Goal: Information Seeking & Learning: Learn about a topic

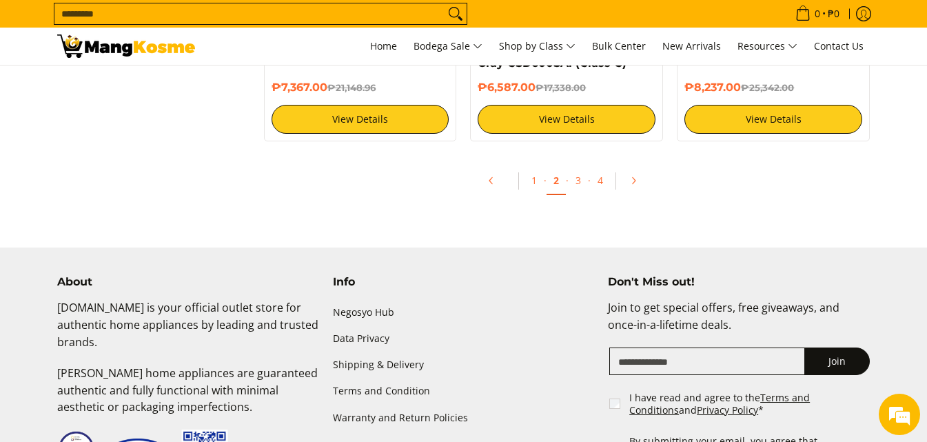
scroll to position [2892, 0]
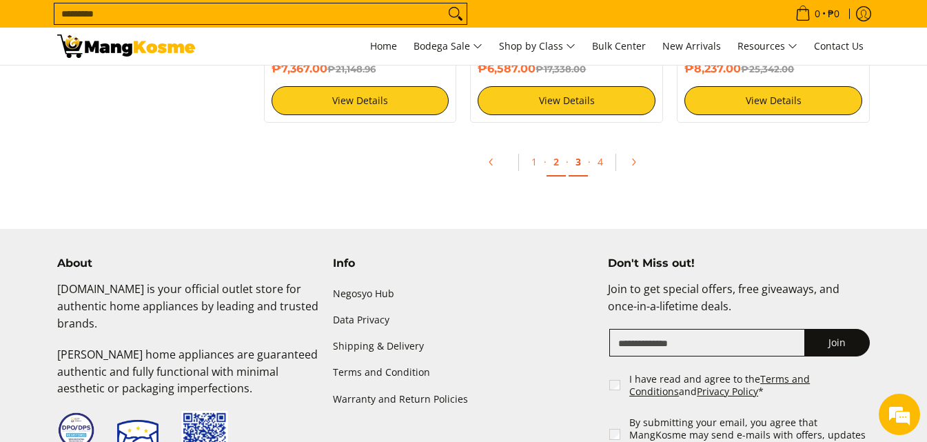
click at [576, 161] on link "3" at bounding box center [577, 162] width 19 height 28
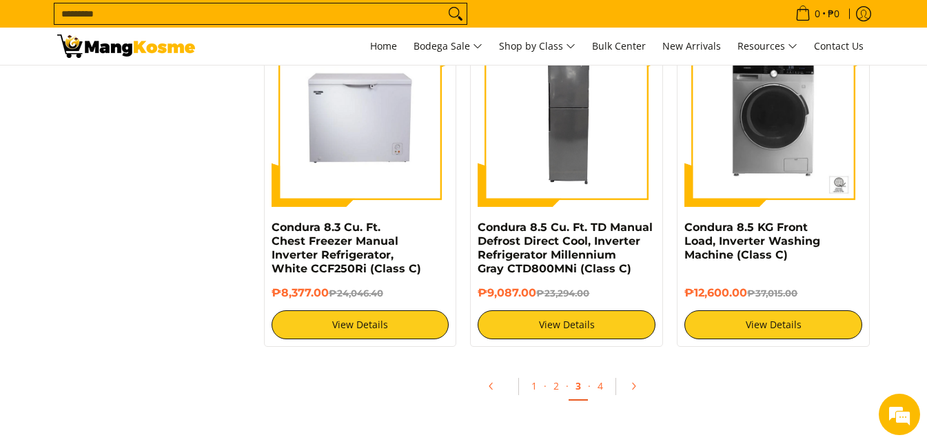
scroll to position [2655, 0]
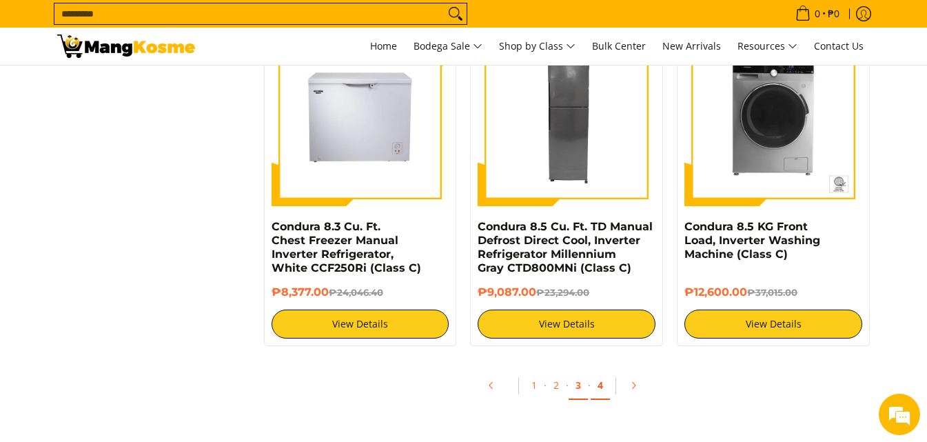
click at [599, 388] on link "4" at bounding box center [599, 385] width 19 height 28
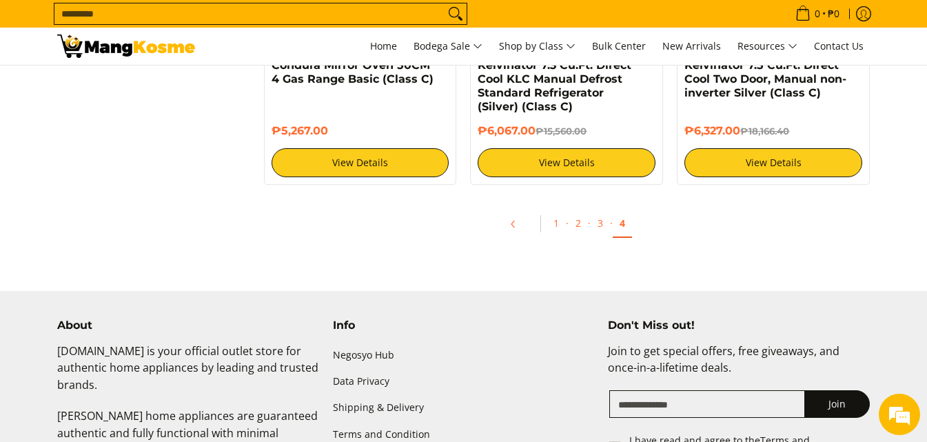
scroll to position [1525, 0]
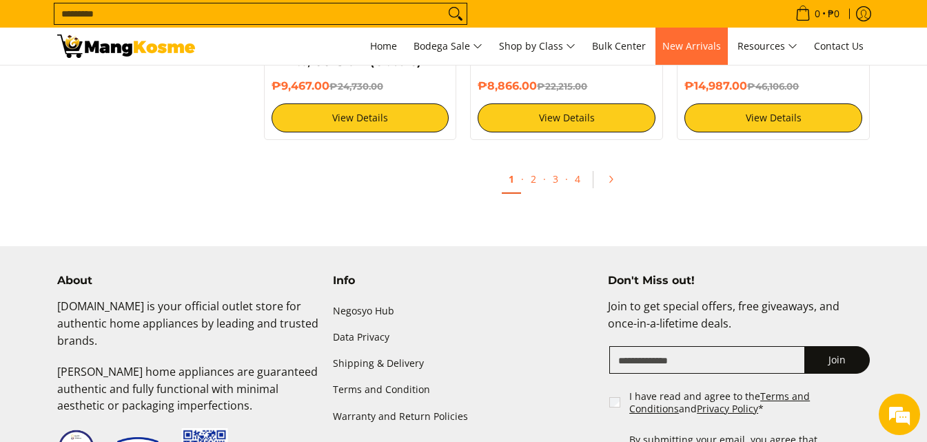
click at [684, 41] on span "New Arrivals" at bounding box center [691, 45] width 59 height 13
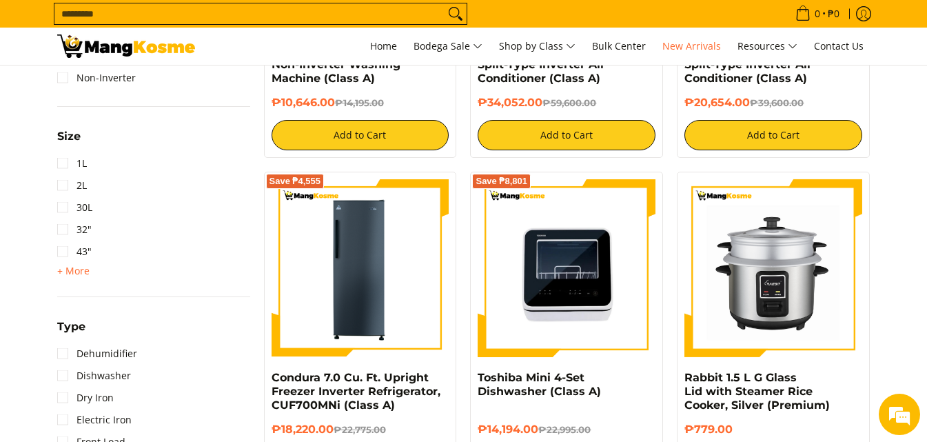
scroll to position [1065, 0]
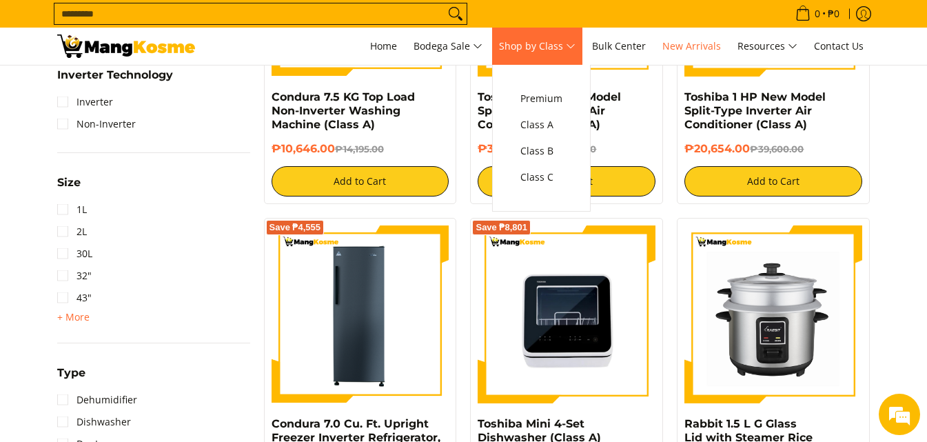
click at [557, 43] on span "Shop by Class" at bounding box center [537, 46] width 76 height 17
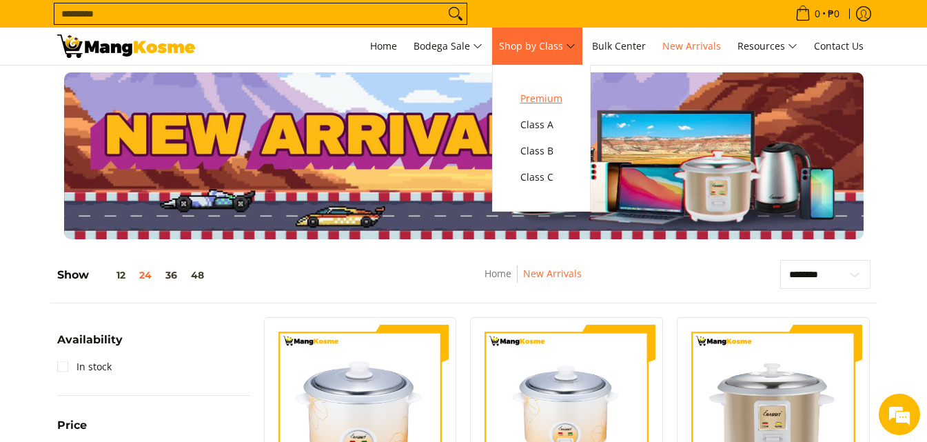
click at [557, 92] on span "Premium" at bounding box center [541, 98] width 42 height 17
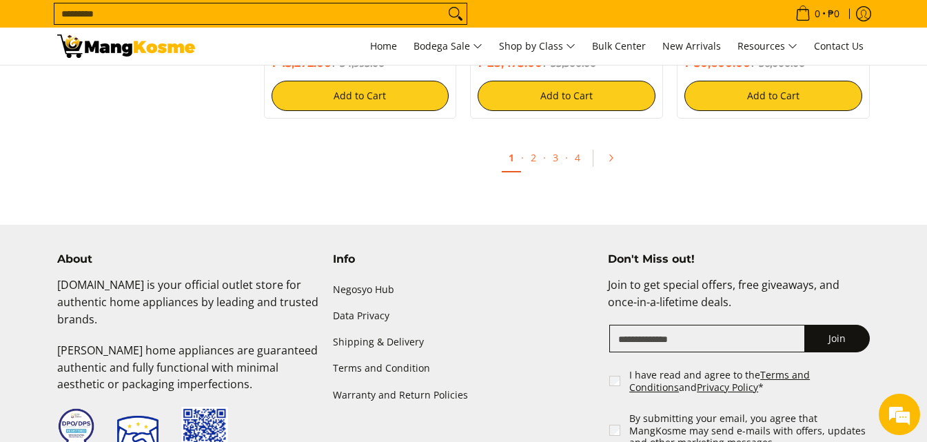
scroll to position [2829, 0]
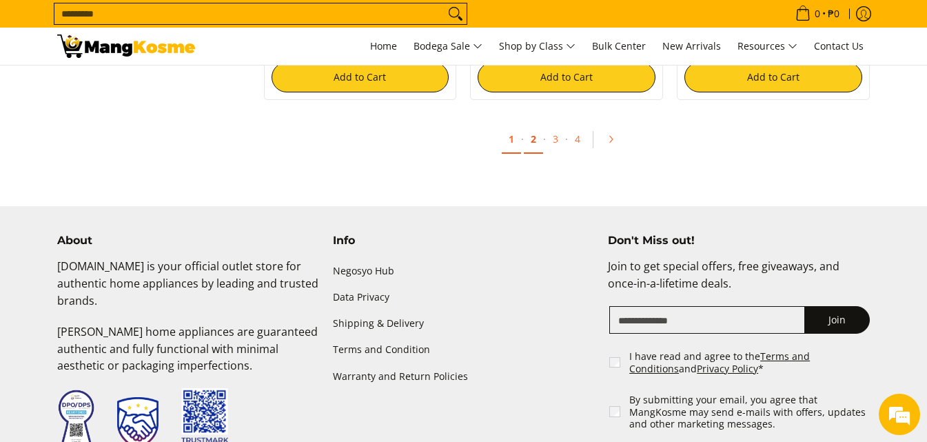
click at [532, 138] on link "2" at bounding box center [533, 139] width 19 height 28
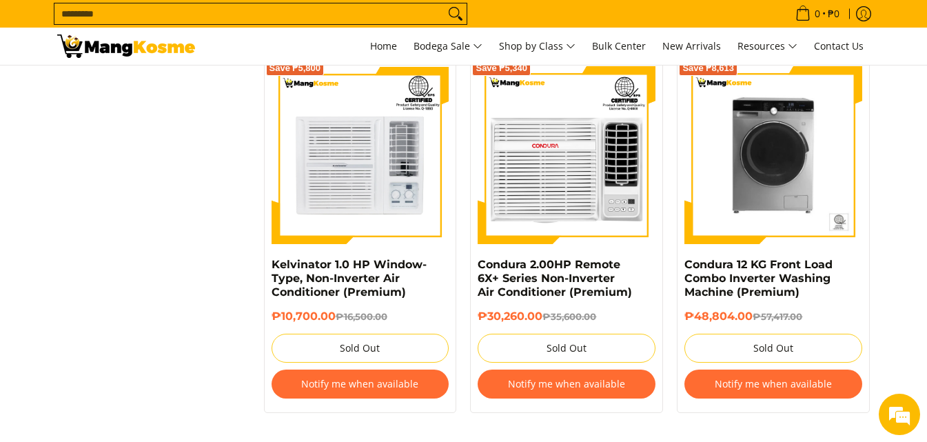
scroll to position [2782, 0]
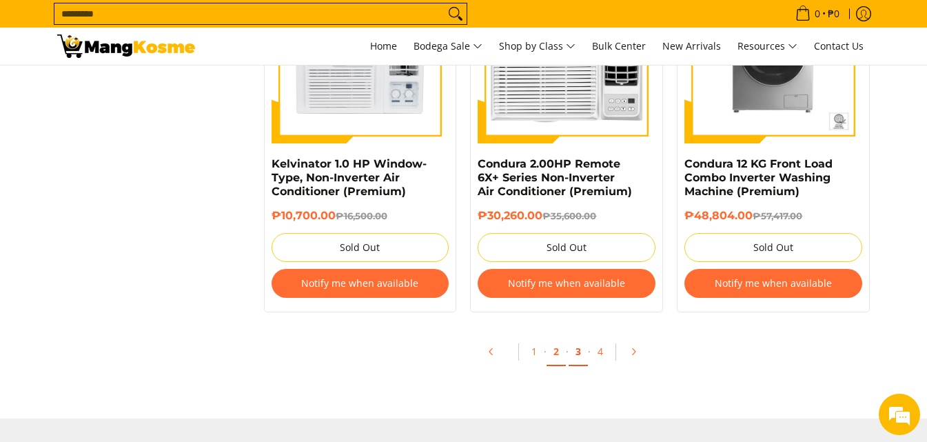
click at [574, 349] on link "3" at bounding box center [577, 352] width 19 height 28
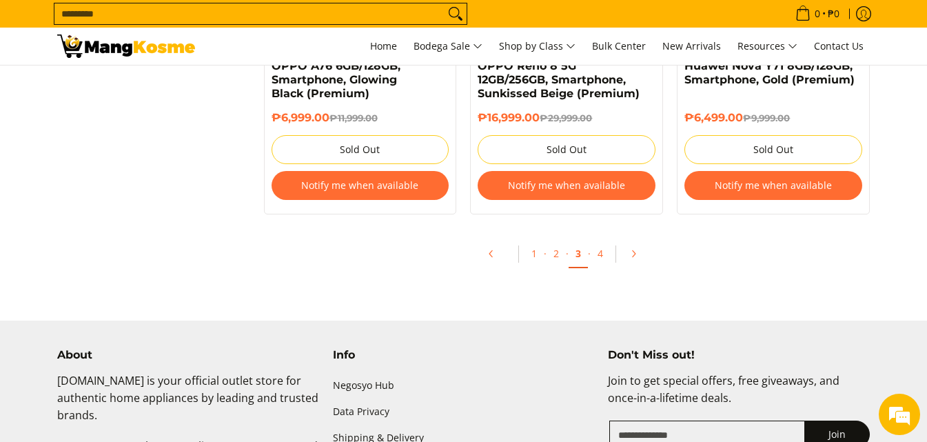
scroll to position [3077, 0]
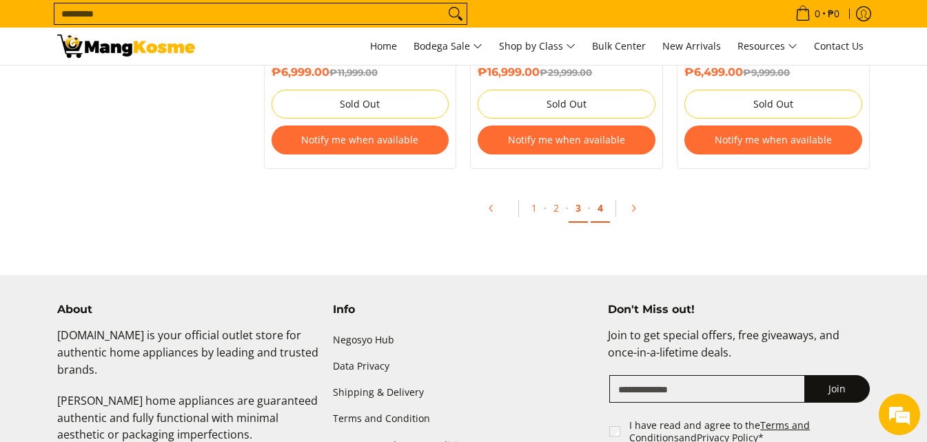
click at [599, 209] on link "4" at bounding box center [599, 208] width 19 height 28
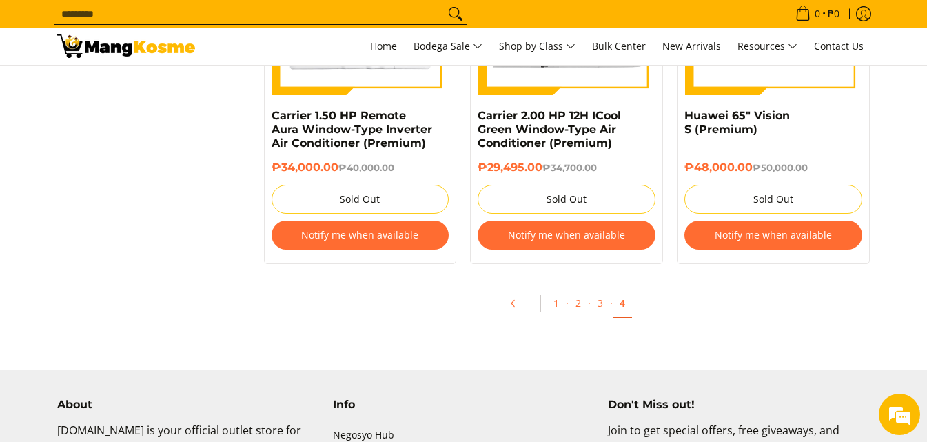
scroll to position [2287, 0]
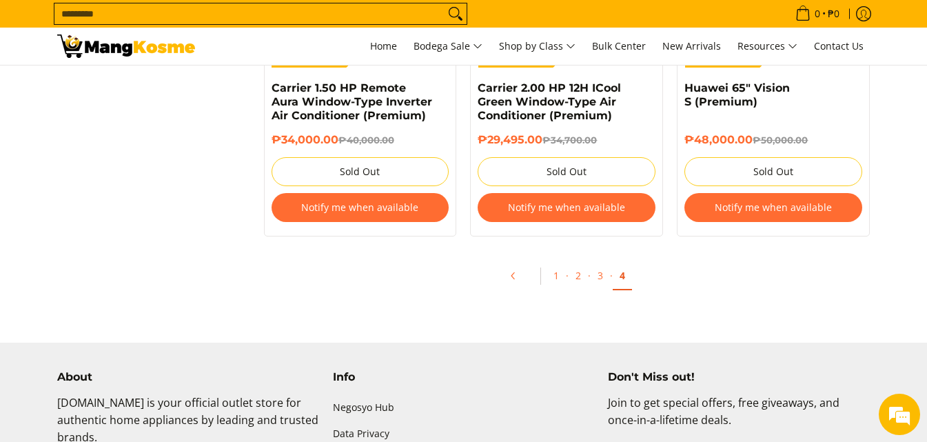
click at [621, 285] on link "4" at bounding box center [622, 276] width 19 height 28
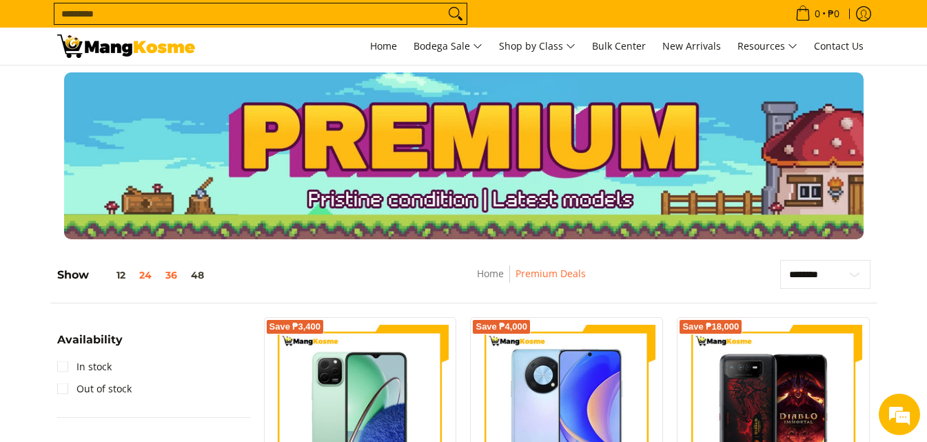
click at [175, 274] on button "36" at bounding box center [170, 274] width 25 height 11
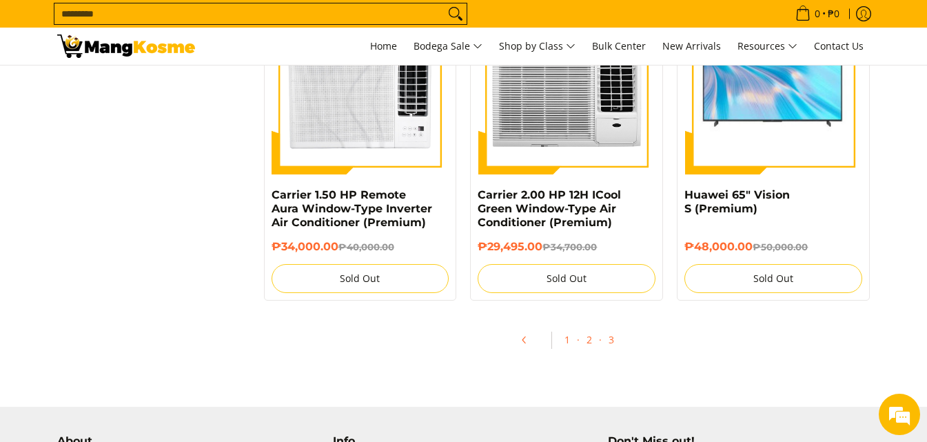
scroll to position [2004, 0]
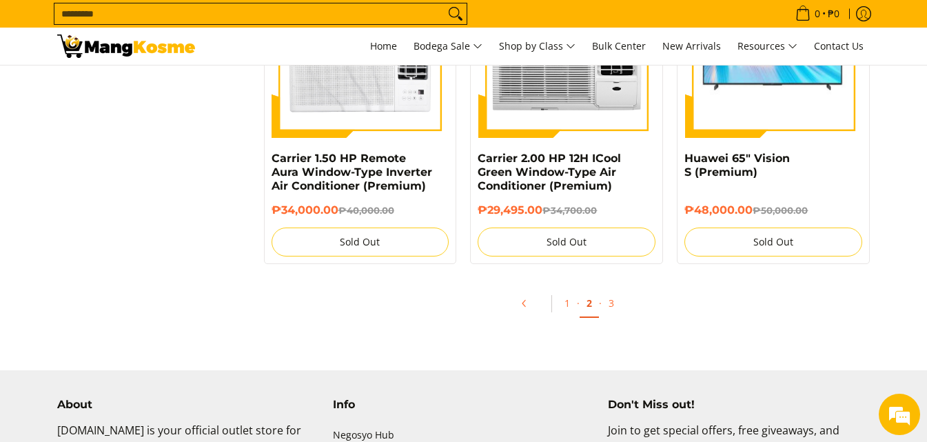
click at [588, 304] on link "2" at bounding box center [588, 303] width 19 height 28
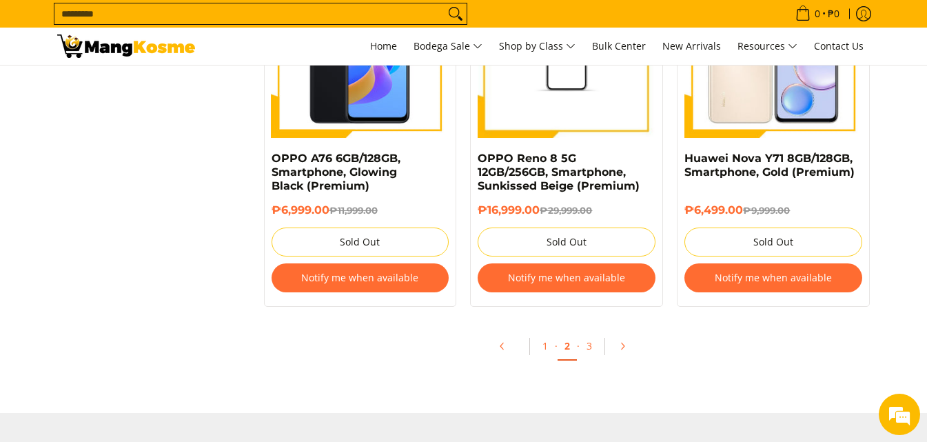
scroll to position [4400, 0]
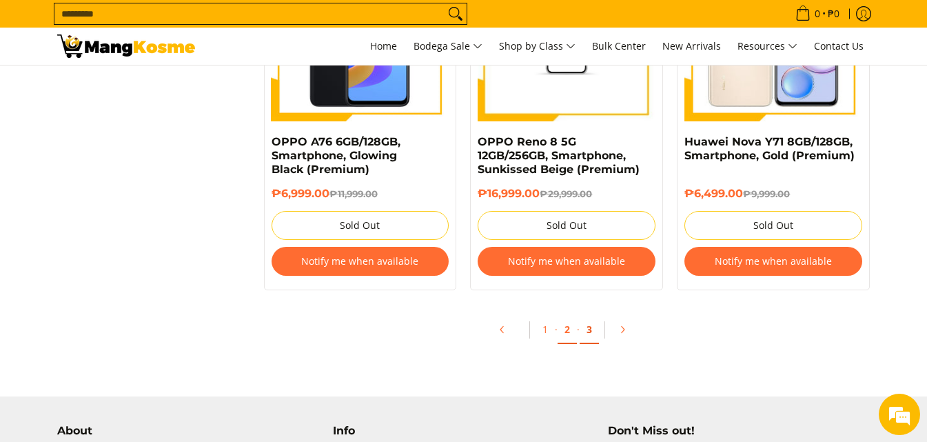
click at [590, 333] on link "3" at bounding box center [588, 330] width 19 height 28
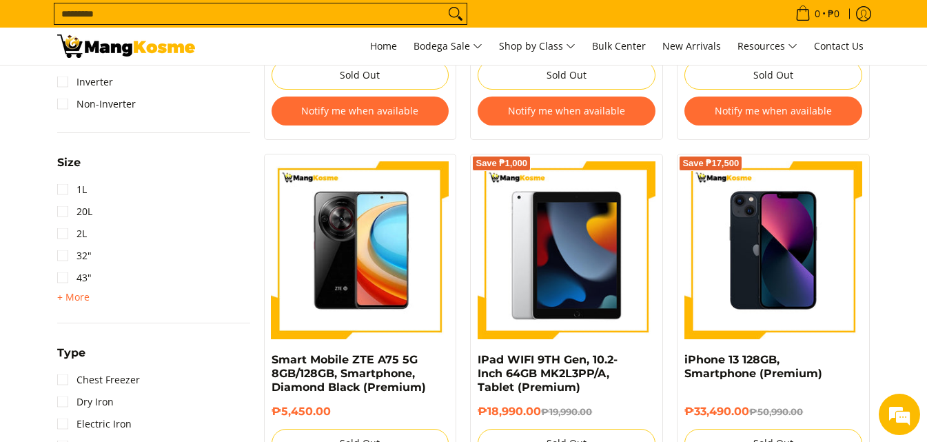
scroll to position [1248, 0]
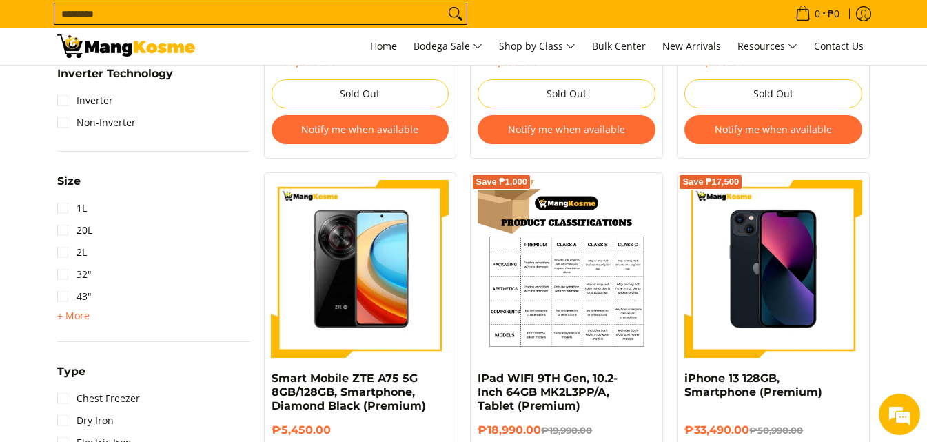
click at [588, 300] on img at bounding box center [566, 269] width 178 height 178
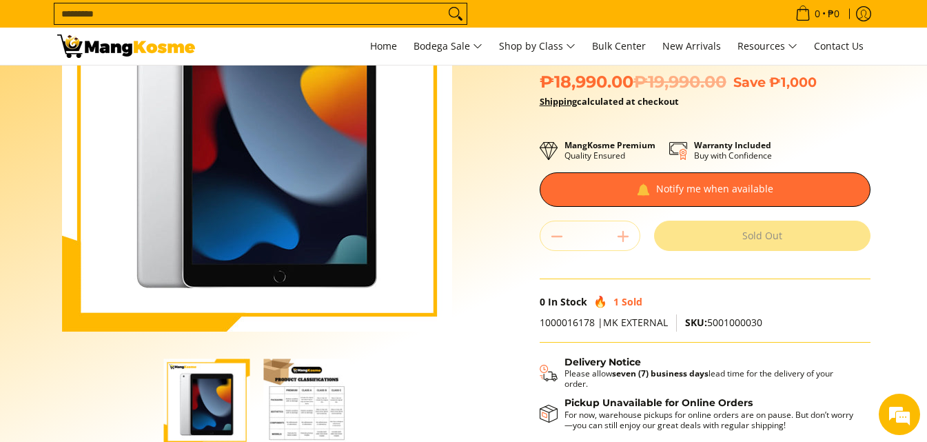
scroll to position [276, 0]
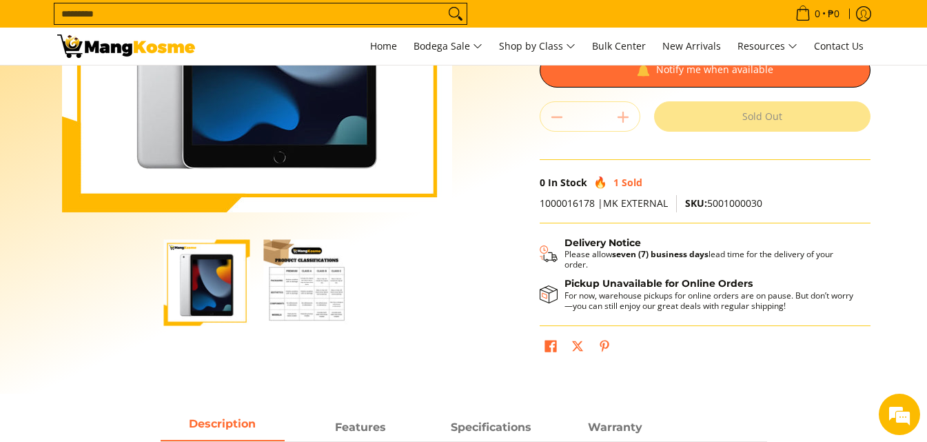
click at [314, 289] on img "IPad WIFI 9TH Gen, 10.2-Inch 64GB MK2L3PP/A, Tablet (Premium)-2" at bounding box center [307, 282] width 86 height 86
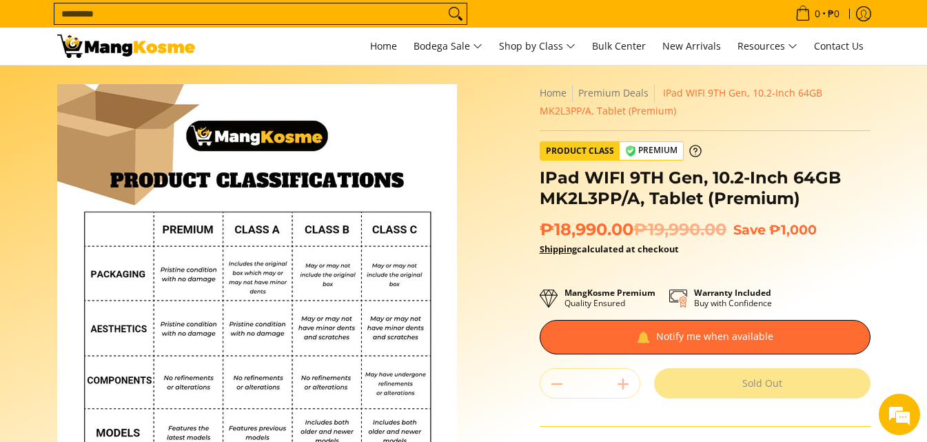
scroll to position [0, 0]
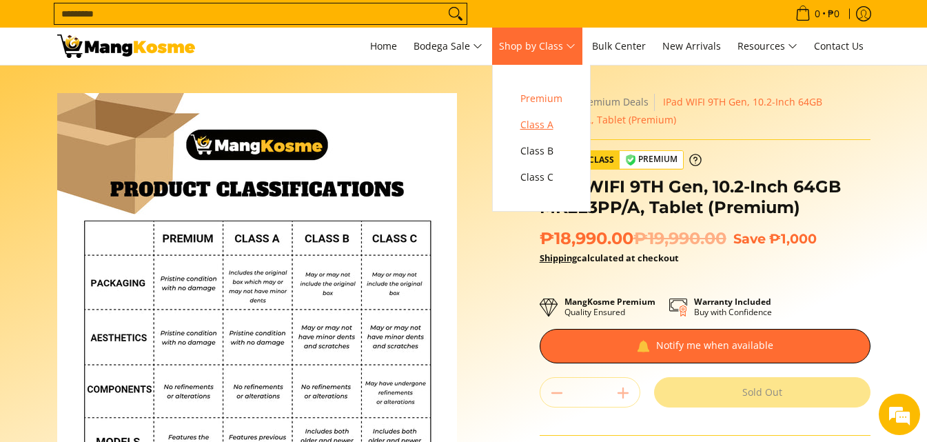
click at [553, 127] on span "Class A" at bounding box center [541, 124] width 42 height 17
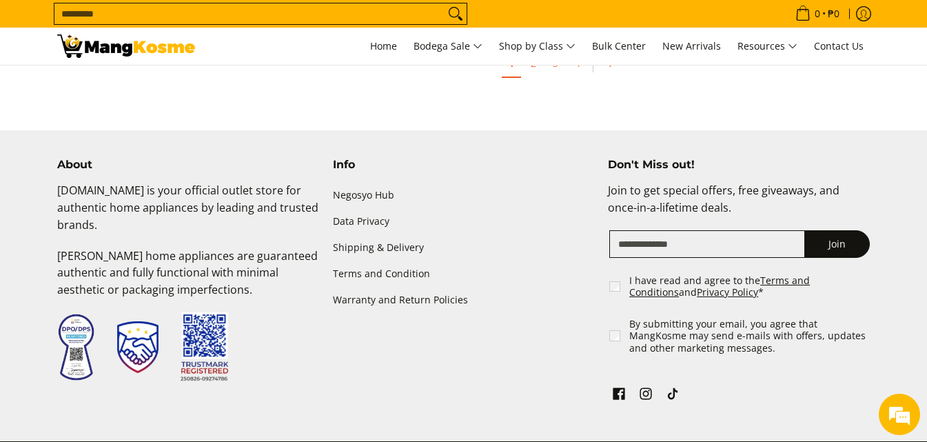
scroll to position [4548, 0]
